Goal: Transaction & Acquisition: Purchase product/service

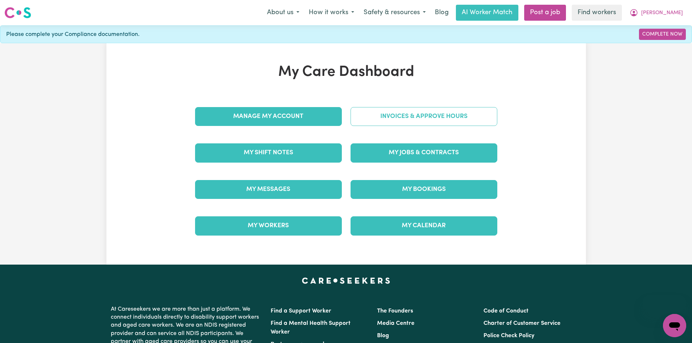
drag, startPoint x: 0, startPoint y: 0, endPoint x: 384, endPoint y: 114, distance: 400.2
click at [384, 114] on link "Invoices & Approve Hours" at bounding box center [424, 116] width 147 height 19
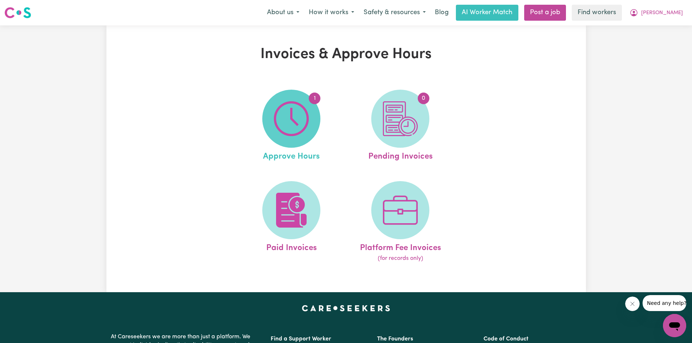
click at [298, 116] on img at bounding box center [291, 118] width 35 height 35
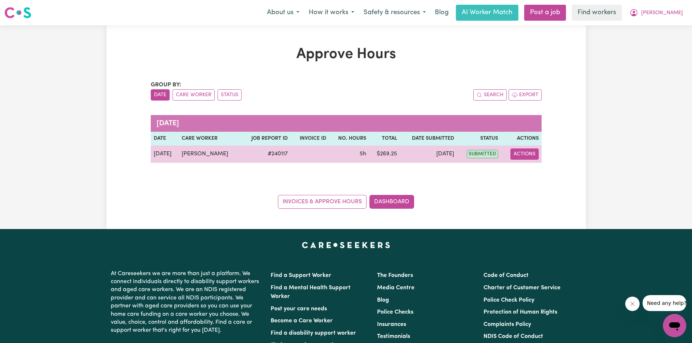
click at [533, 153] on button "Actions" at bounding box center [524, 154] width 28 height 11
click at [529, 171] on link "View Job Report" at bounding box center [543, 171] width 62 height 15
select select "pm"
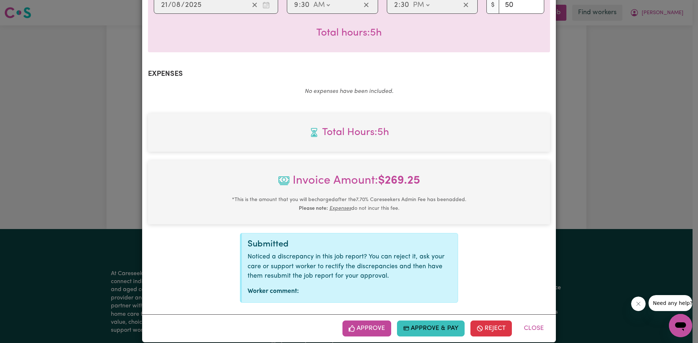
scroll to position [227, 0]
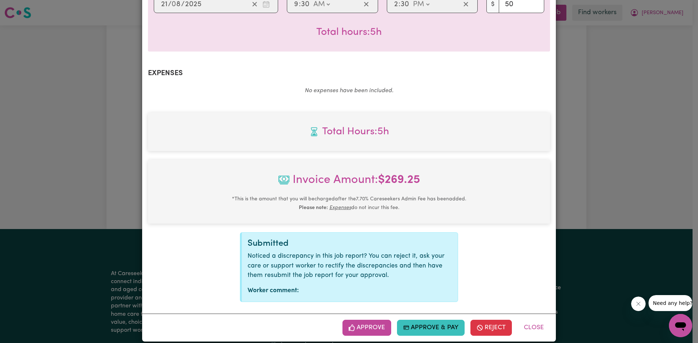
click at [433, 320] on button "Approve & Pay" at bounding box center [431, 328] width 68 height 16
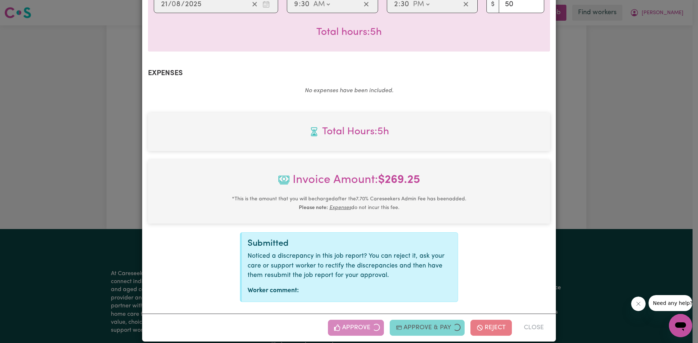
scroll to position [109, 0]
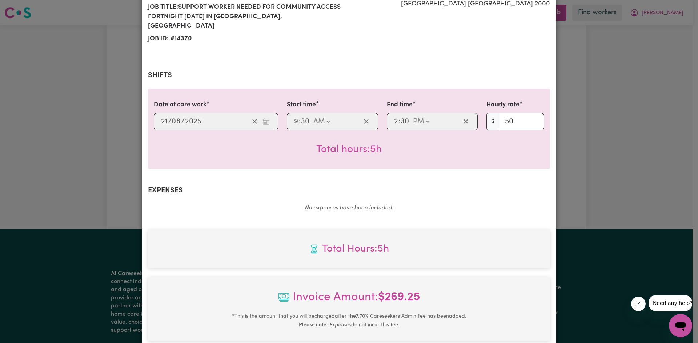
select select "card_1MS7SqB2z0xKyepBoT1dzttt"
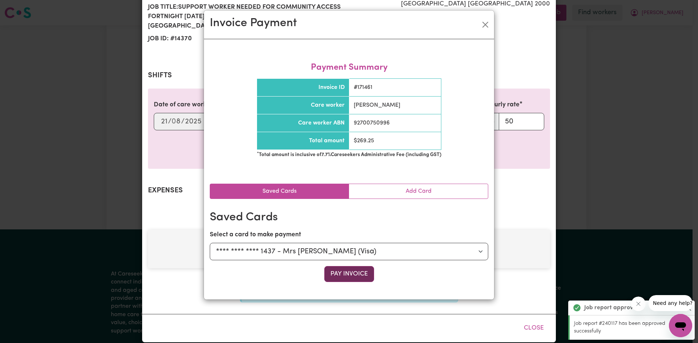
click at [348, 272] on button "Pay Invoice" at bounding box center [349, 274] width 50 height 16
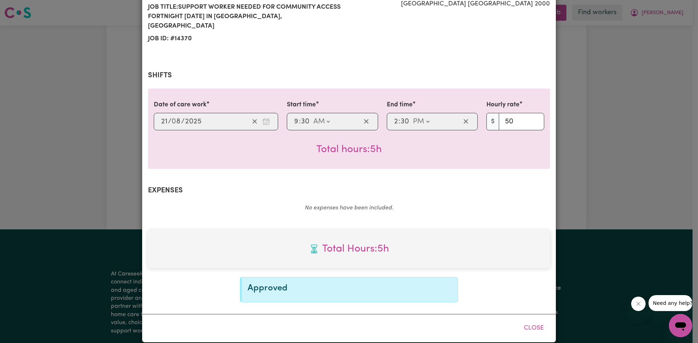
click at [490, 21] on div "Invoice Payment" at bounding box center [349, 6] width 290 height 29
click at [368, 75] on section "Shifts Date of care work [DATE] 21 / 0 8 / 2025 Start time 09:30 9 : 30 AM PM E…" at bounding box center [349, 119] width 402 height 97
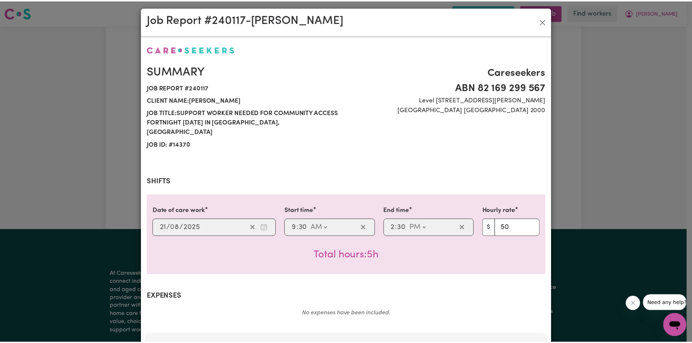
scroll to position [0, 0]
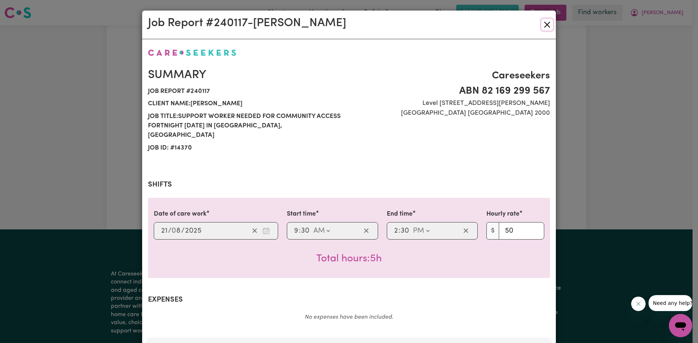
click at [543, 24] on button "Close" at bounding box center [547, 25] width 12 height 12
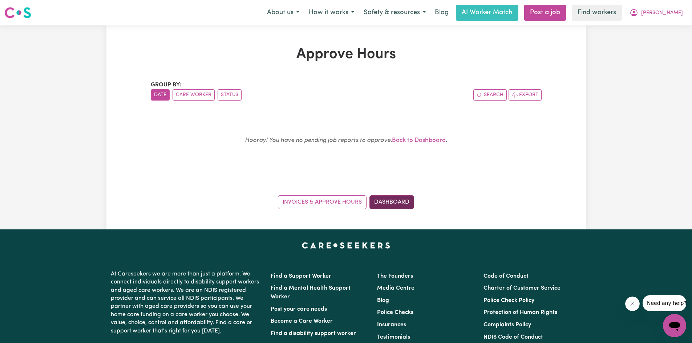
click at [380, 199] on link "Dashboard" at bounding box center [391, 202] width 45 height 14
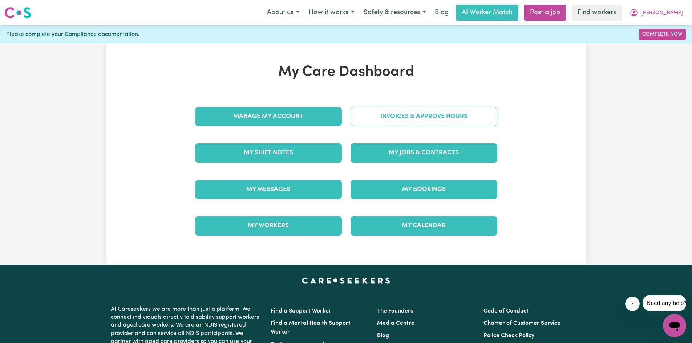
click at [400, 119] on link "Invoices & Approve Hours" at bounding box center [424, 116] width 147 height 19
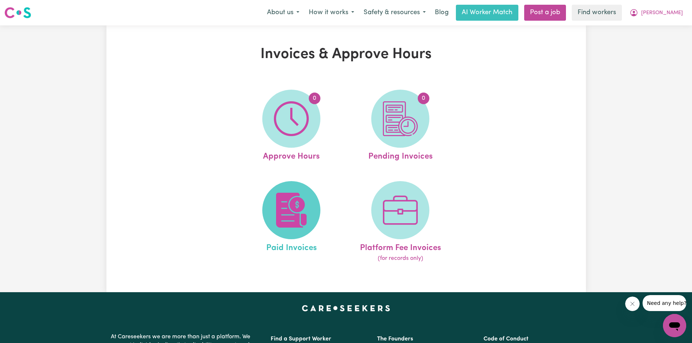
click at [302, 199] on img at bounding box center [291, 210] width 35 height 35
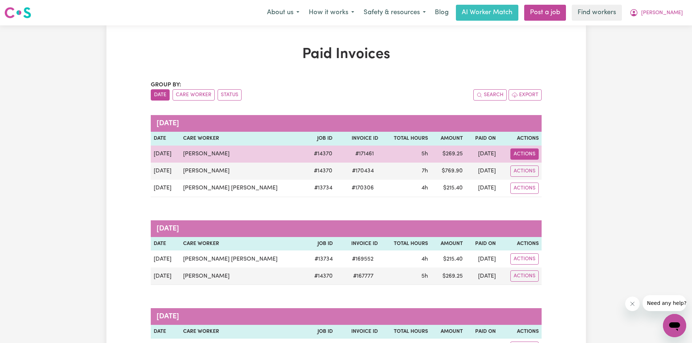
click at [520, 154] on button "Actions" at bounding box center [524, 154] width 28 height 11
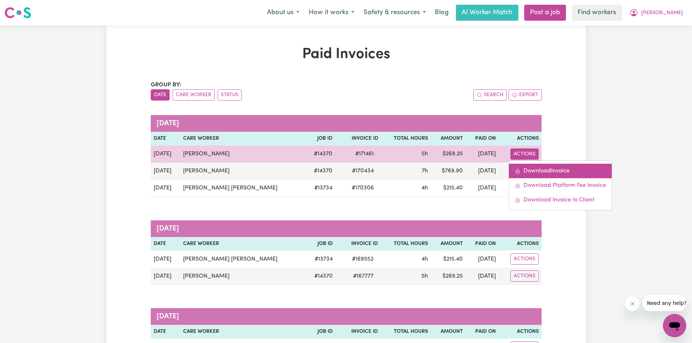
click at [533, 167] on link "Download Invoice" at bounding box center [560, 171] width 103 height 15
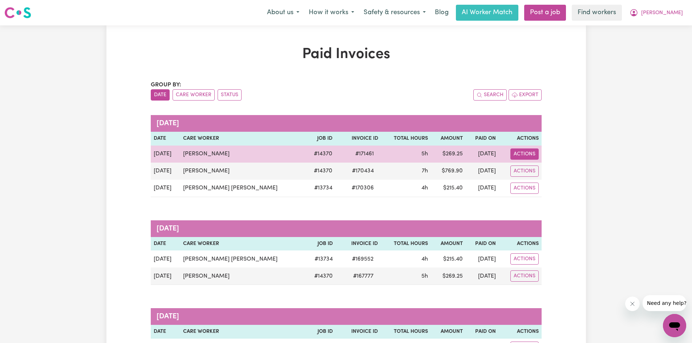
click at [534, 154] on button "Actions" at bounding box center [524, 154] width 28 height 11
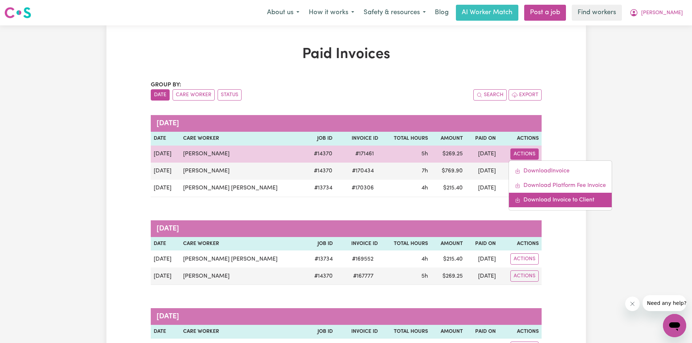
click at [554, 198] on link "Download Invoice to Client" at bounding box center [560, 200] width 103 height 15
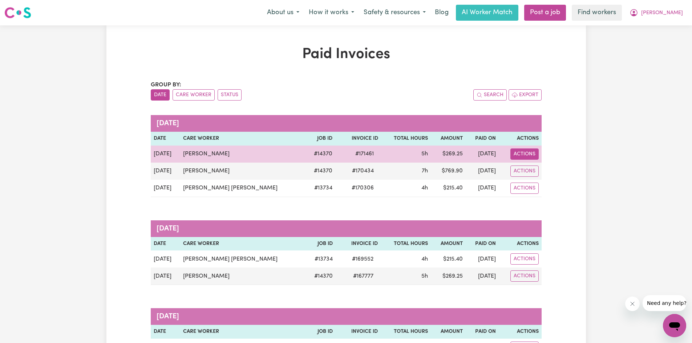
click at [521, 152] on button "Actions" at bounding box center [524, 154] width 28 height 11
click at [466, 153] on td "[DATE]" at bounding box center [482, 154] width 33 height 17
click at [528, 154] on button "Actions" at bounding box center [524, 154] width 28 height 11
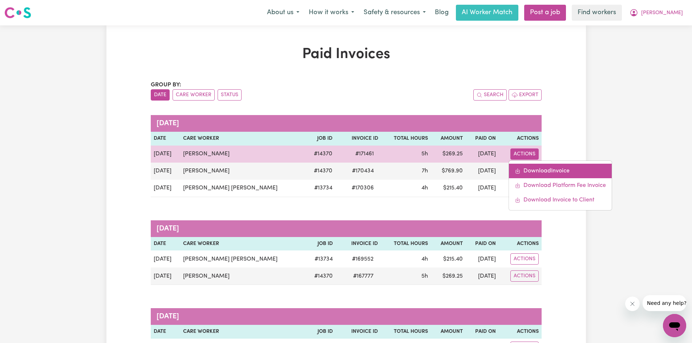
click at [536, 169] on link "Download Invoice" at bounding box center [560, 171] width 103 height 15
